Goal: Task Accomplishment & Management: Use online tool/utility

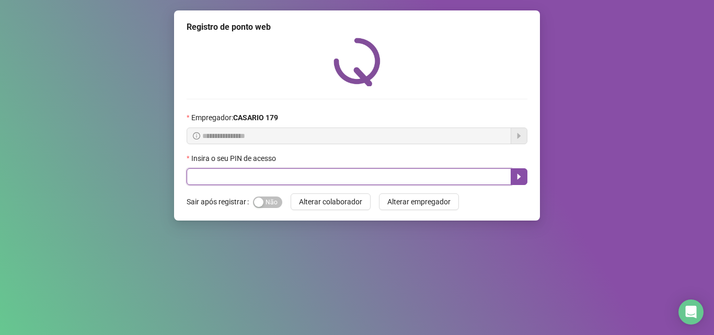
click at [199, 177] on input "text" at bounding box center [349, 176] width 325 height 17
type input "*****"
click at [521, 179] on icon "caret-right" at bounding box center [519, 177] width 8 height 8
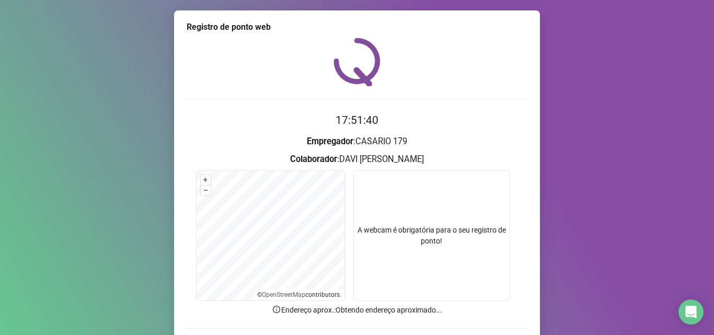
scroll to position [52, 0]
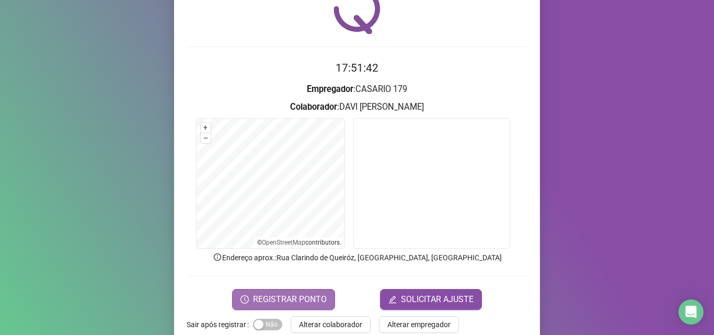
click at [307, 303] on span "REGISTRAR PONTO" at bounding box center [290, 299] width 74 height 13
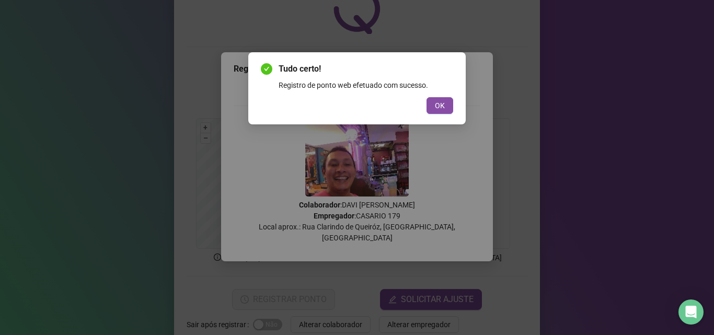
drag, startPoint x: 428, startPoint y: 104, endPoint x: 435, endPoint y: 116, distance: 13.1
click at [432, 111] on button "OK" at bounding box center [440, 105] width 27 height 17
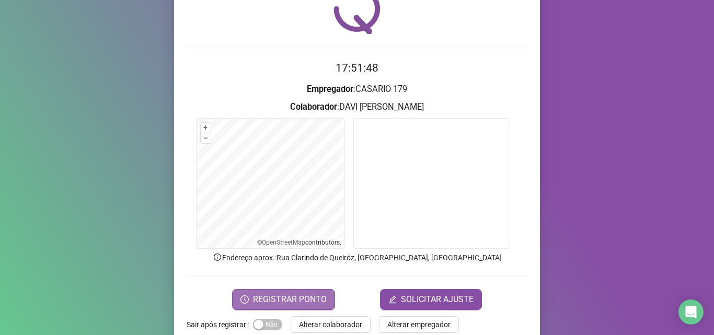
click at [277, 293] on span "REGISTRAR PONTO" at bounding box center [290, 299] width 74 height 13
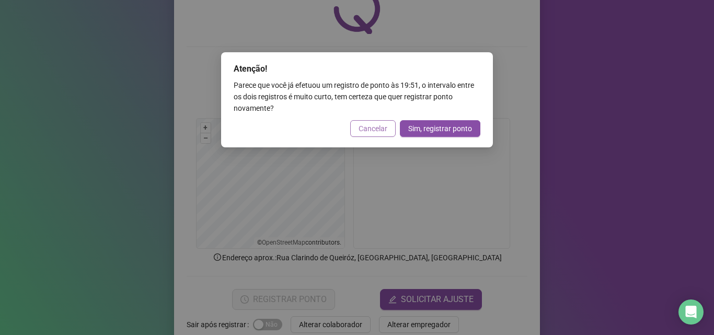
click at [377, 132] on span "Cancelar" at bounding box center [373, 129] width 29 height 12
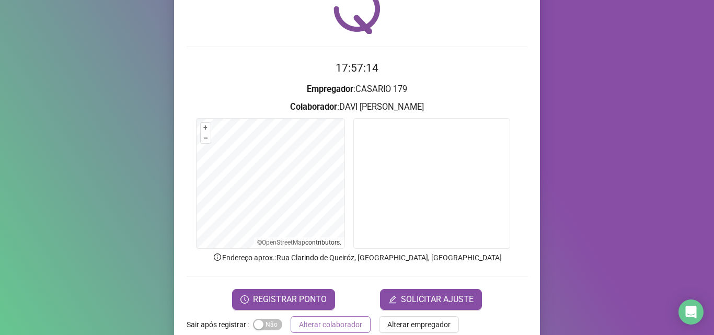
click at [336, 319] on span "Alterar colaborador" at bounding box center [330, 325] width 63 height 12
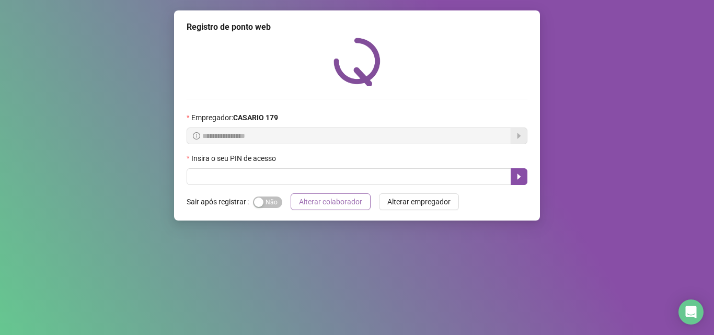
scroll to position [0, 0]
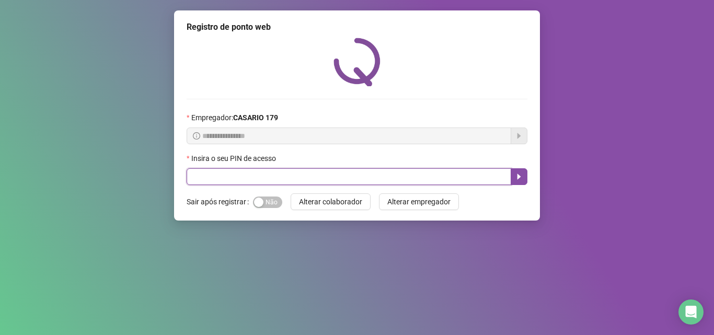
click at [313, 180] on input "text" at bounding box center [349, 176] width 325 height 17
type input "*****"
